Goal: Information Seeking & Learning: Learn about a topic

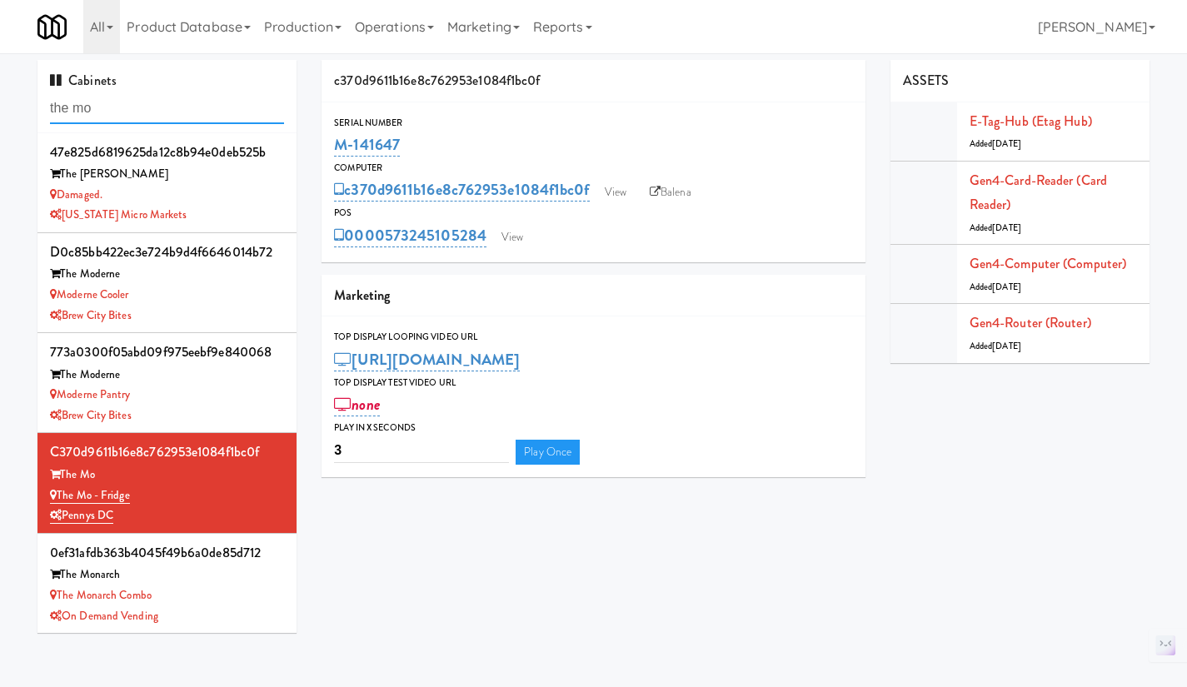
click at [106, 109] on input "the mo" at bounding box center [167, 108] width 234 height 31
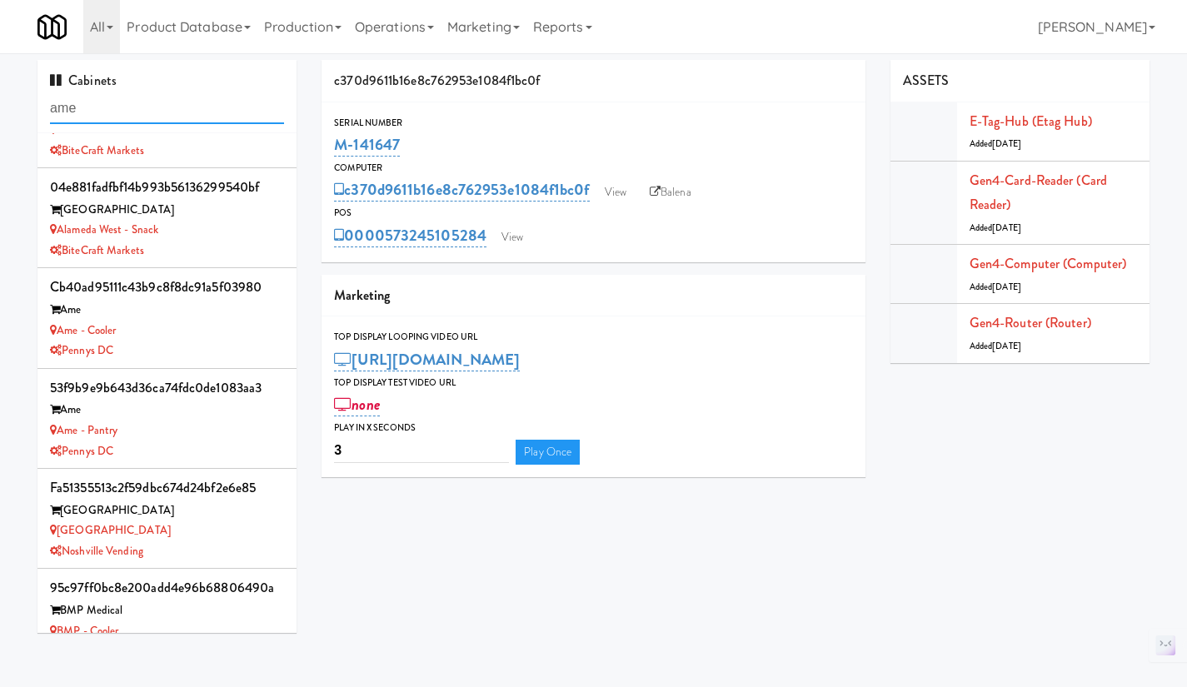
scroll to position [166, 0]
type input "ame"
click at [203, 350] on div "Pennys DC" at bounding box center [167, 350] width 234 height 21
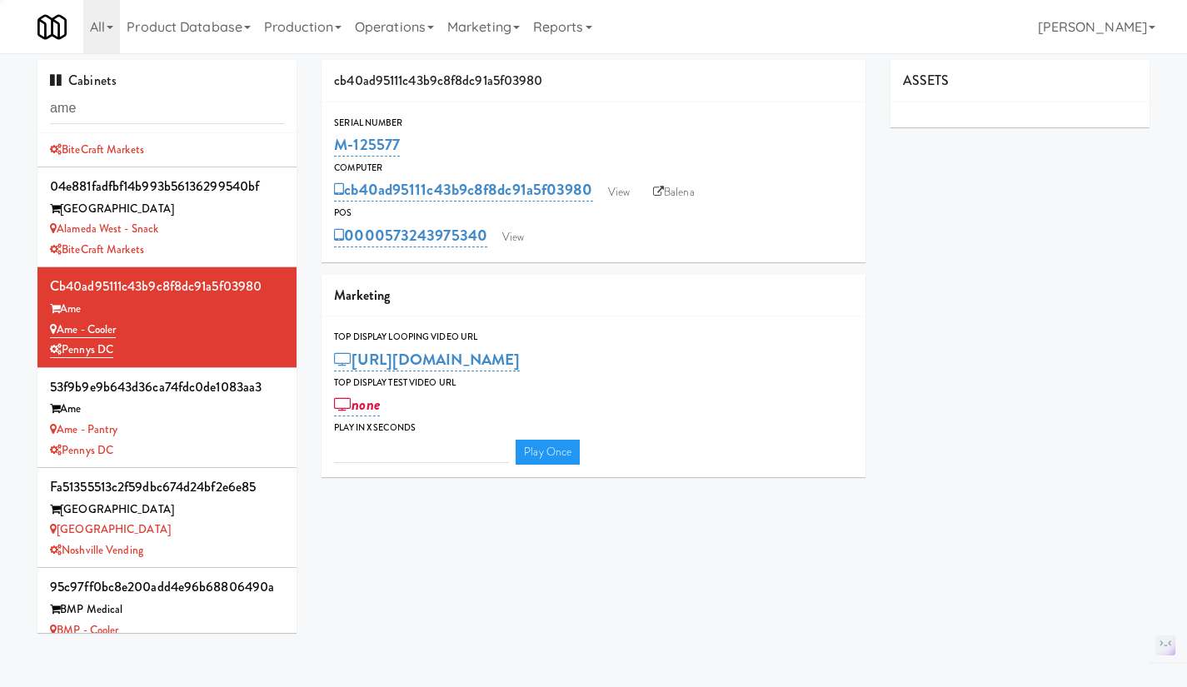
type input "3"
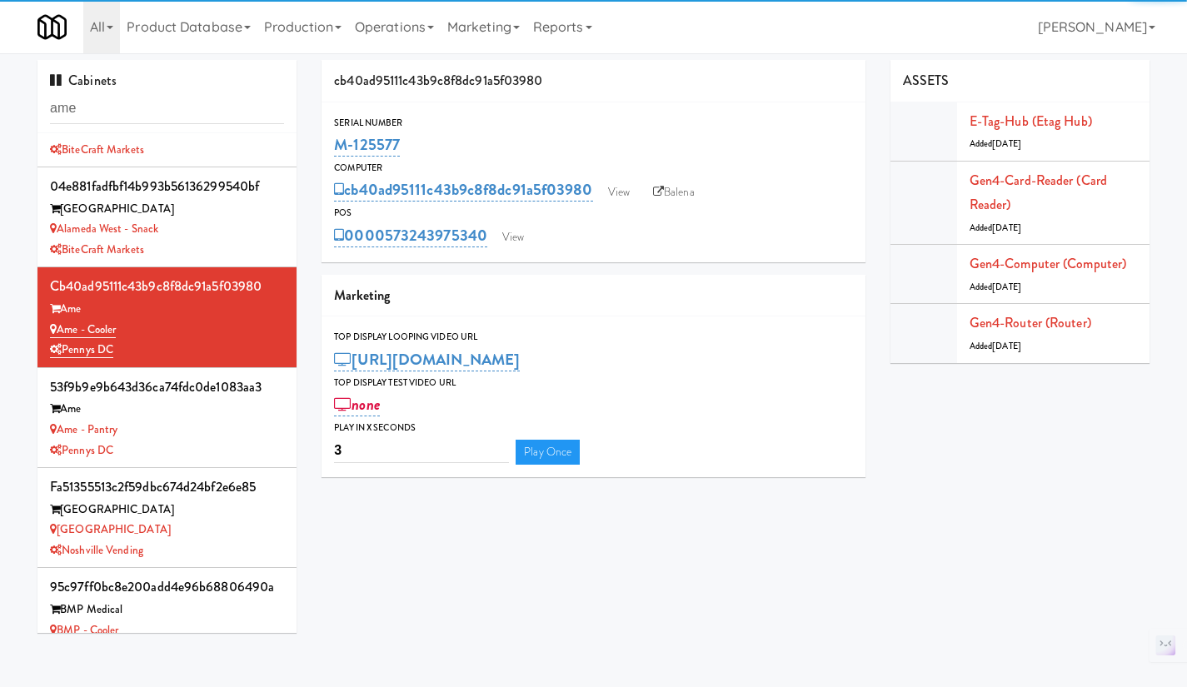
click at [214, 417] on div "Ame" at bounding box center [167, 409] width 234 height 21
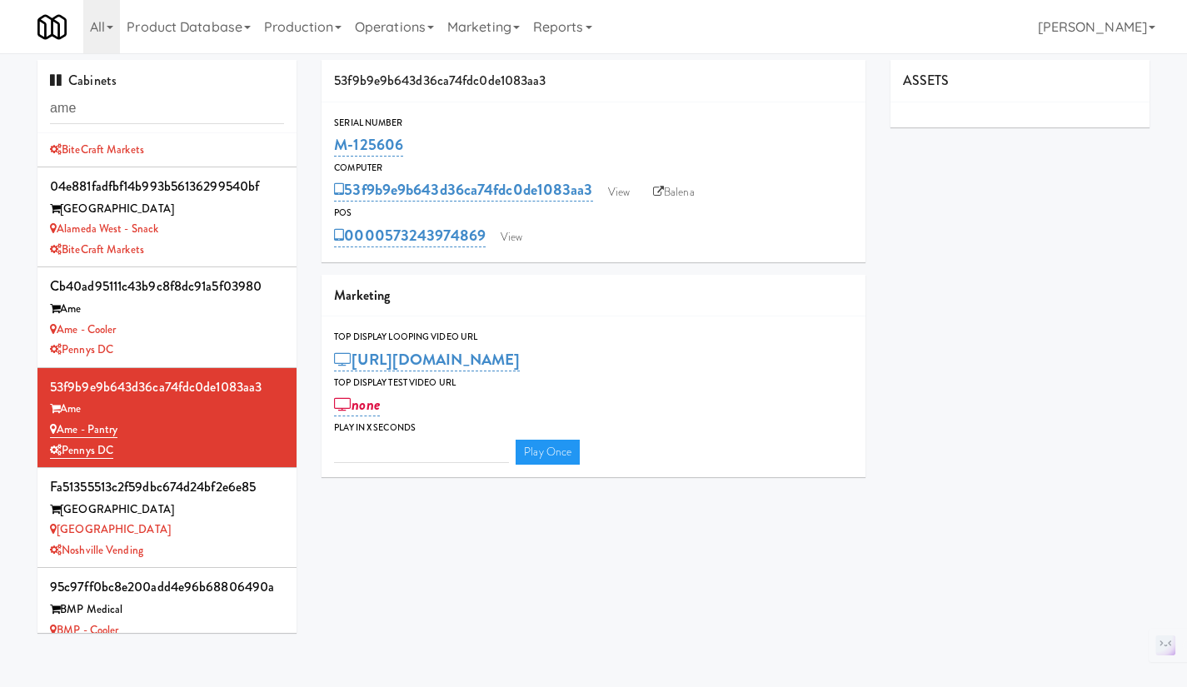
type input "3"
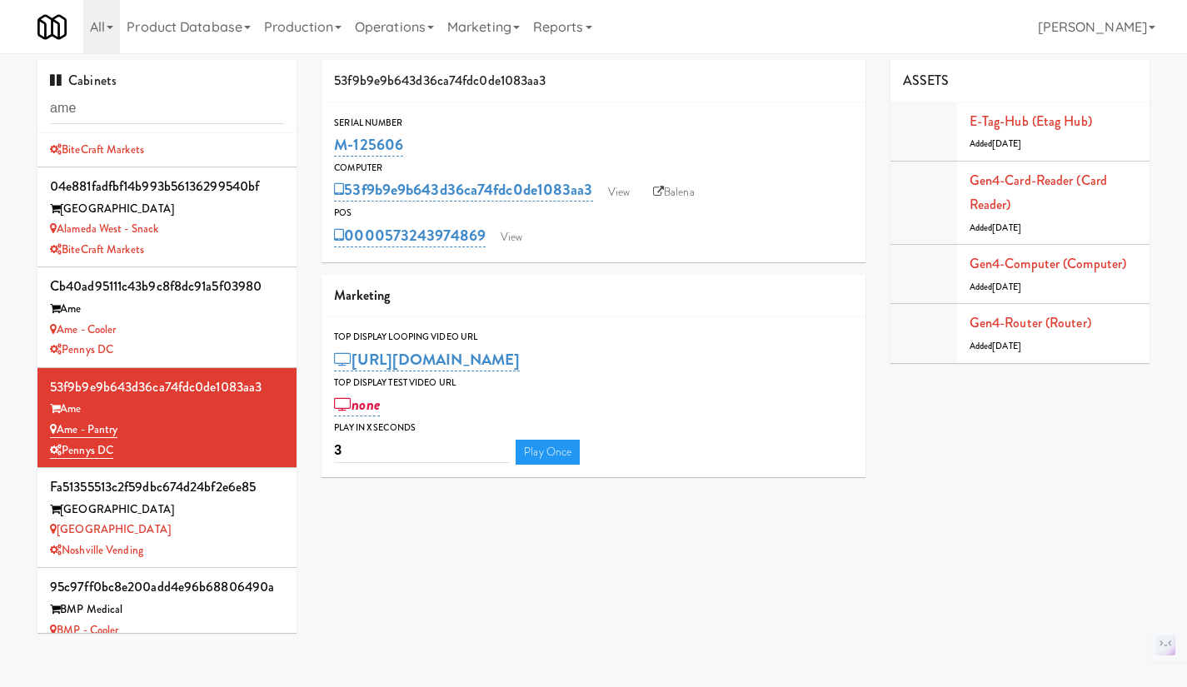
drag, startPoint x: 218, startPoint y: 327, endPoint x: 239, endPoint y: 326, distance: 20.8
click at [219, 327] on div "Ame - Cooler" at bounding box center [167, 330] width 234 height 21
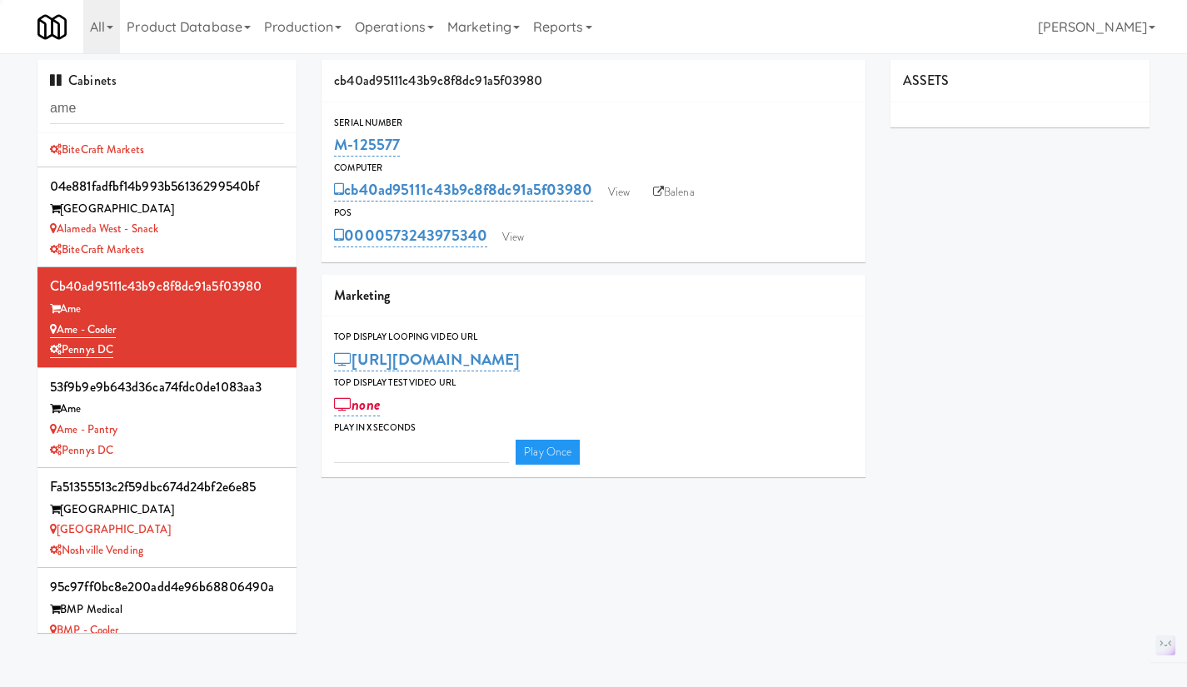
type input "3"
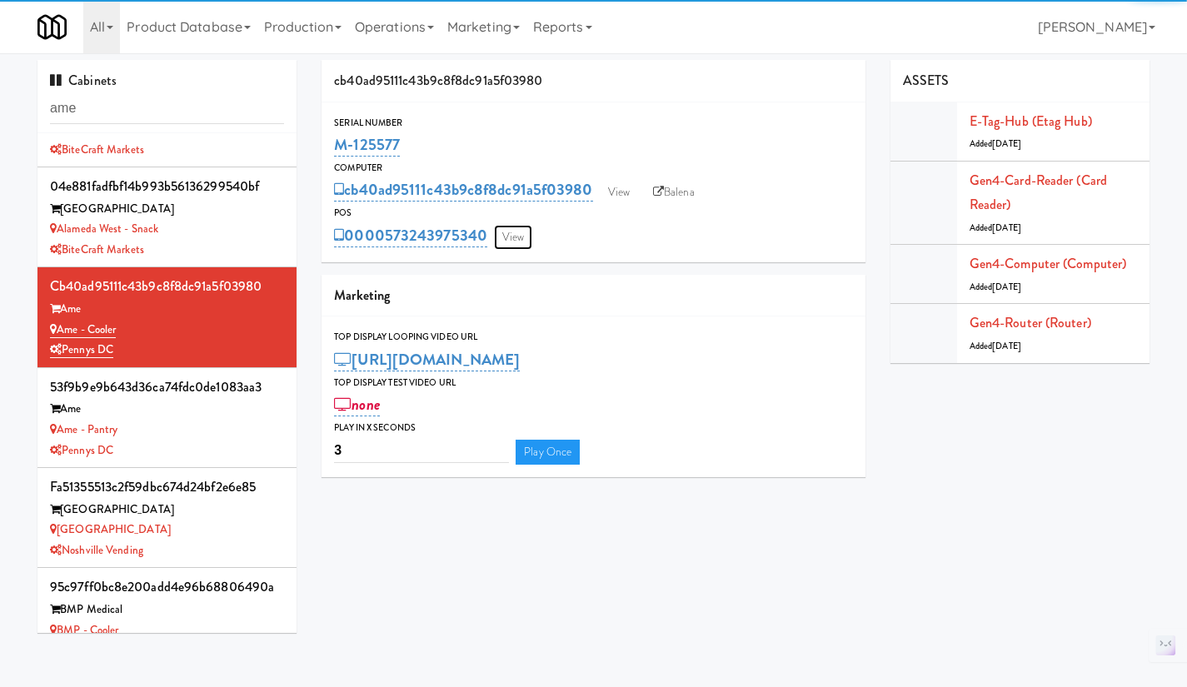
click at [527, 240] on link "View" at bounding box center [513, 237] width 38 height 25
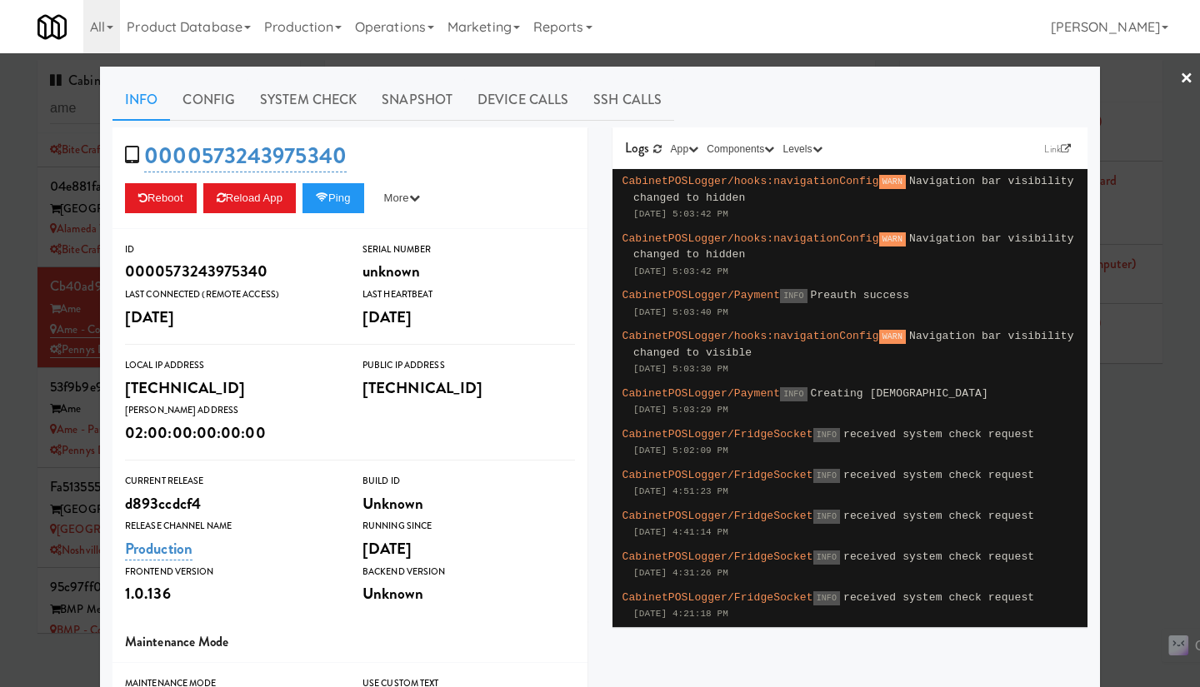
click at [1134, 411] on div at bounding box center [600, 343] width 1200 height 687
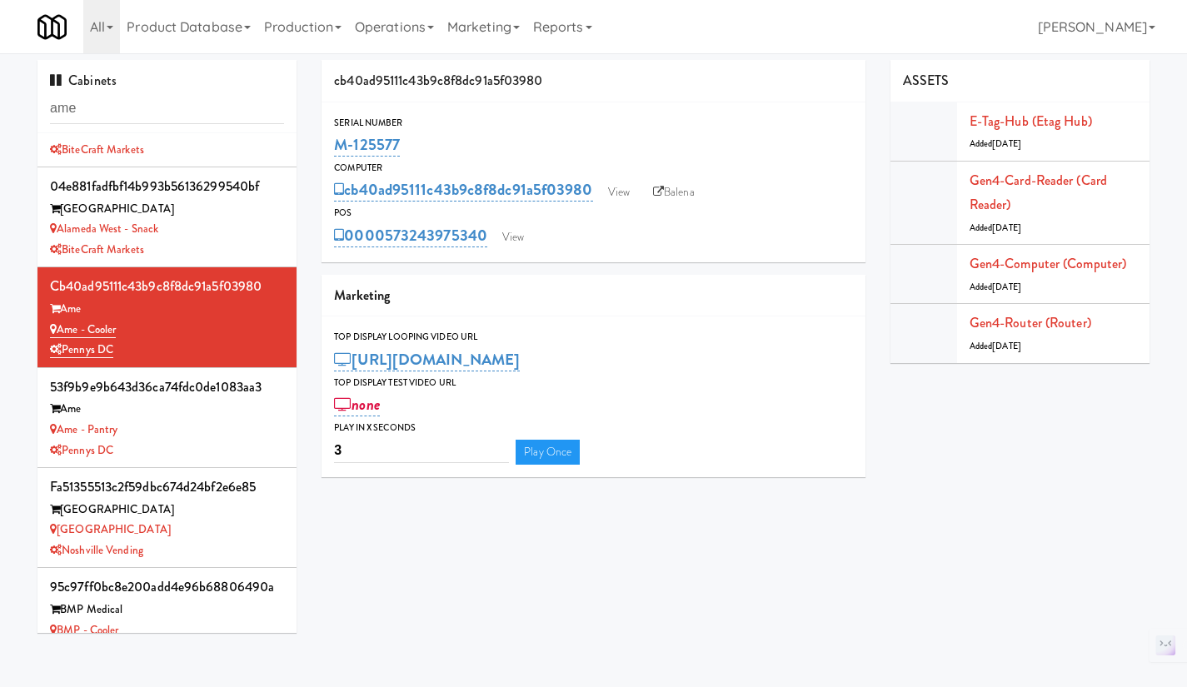
click at [238, 446] on div "Pennys DC" at bounding box center [167, 451] width 234 height 21
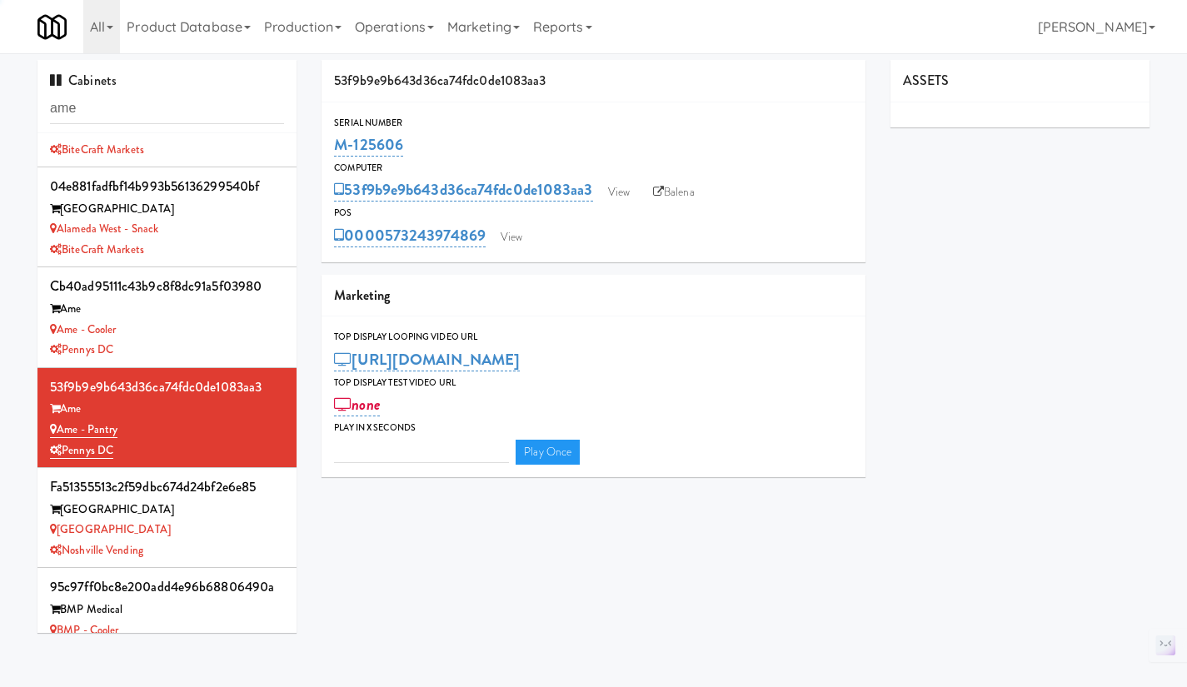
type input "3"
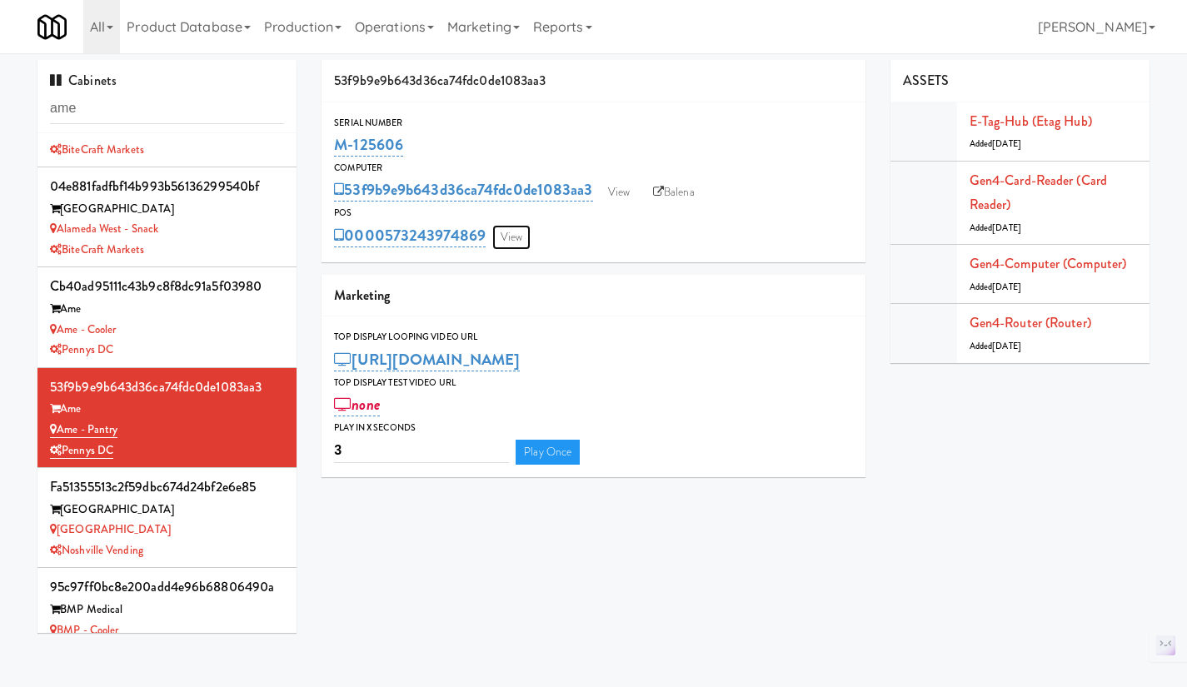
click at [522, 239] on link "View" at bounding box center [511, 237] width 38 height 25
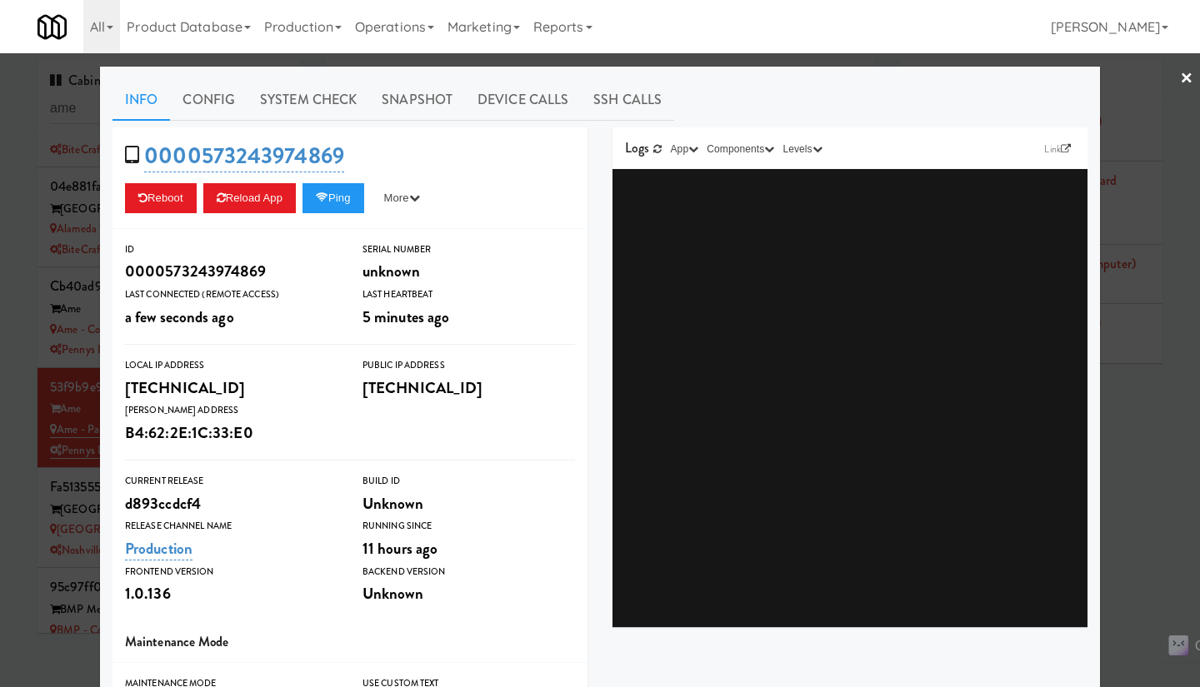
click at [1141, 429] on div at bounding box center [600, 343] width 1200 height 687
